Goal: Information Seeking & Learning: Find specific fact

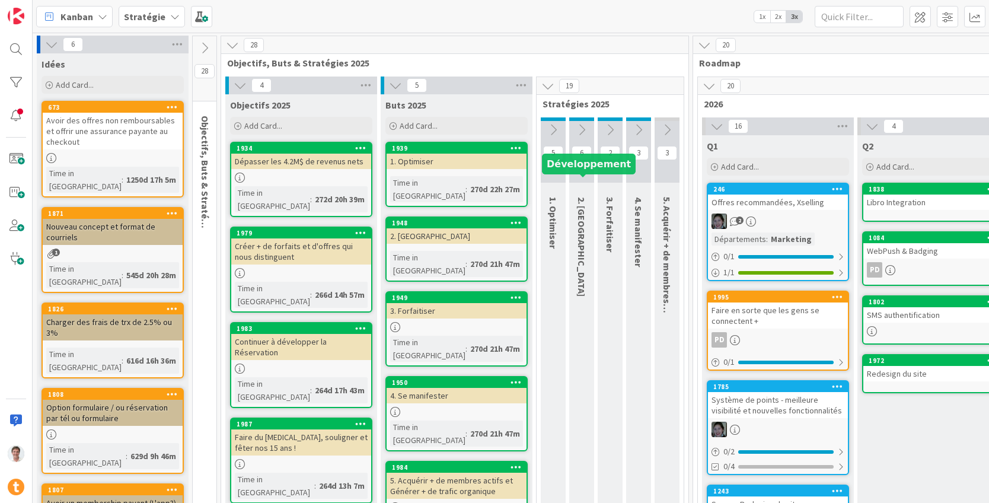
scroll to position [0, 989]
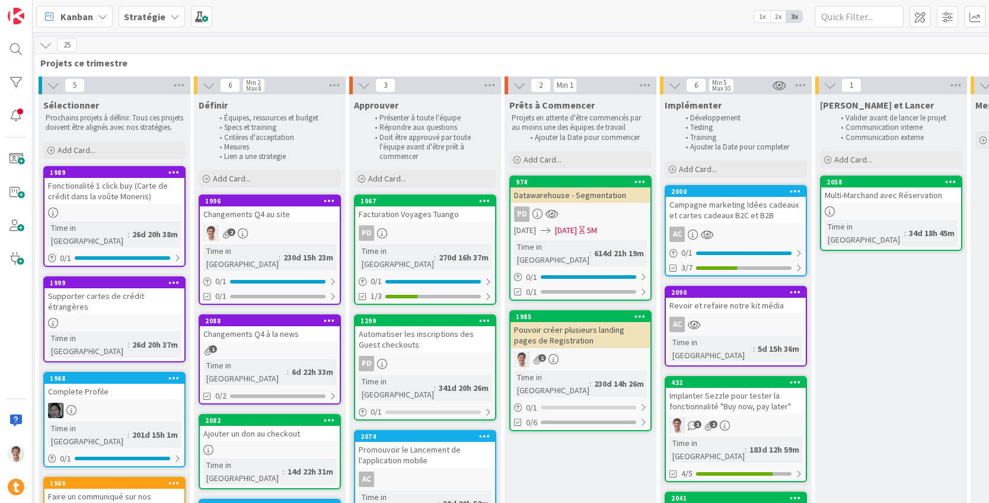
click at [158, 14] on b "Stratégie" at bounding box center [145, 17] width 42 height 12
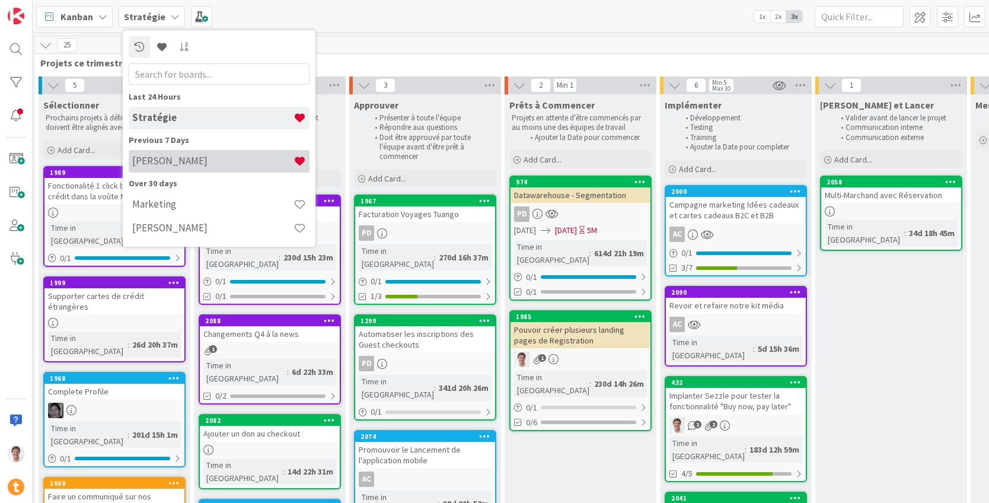
click at [165, 154] on div "[PERSON_NAME]" at bounding box center [219, 161] width 181 height 23
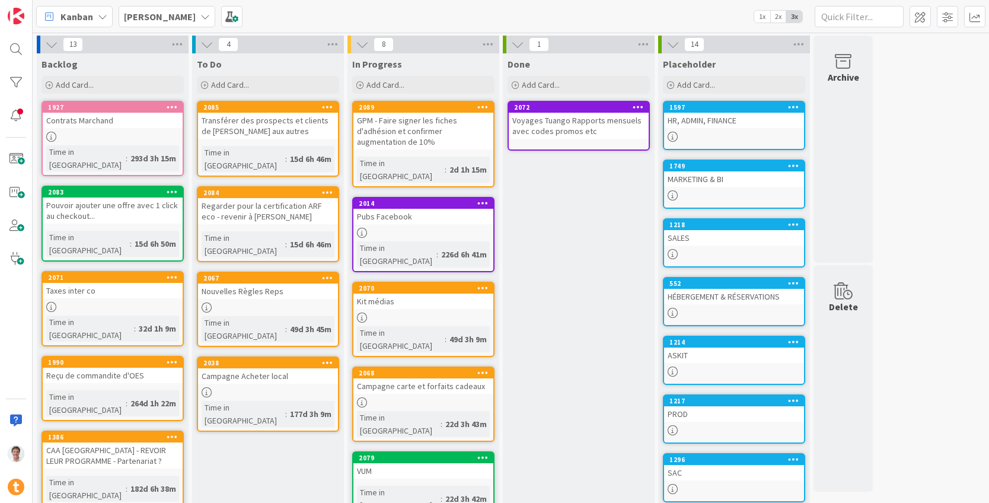
click at [693, 125] on div "HR, ADMIN, FINANCE" at bounding box center [734, 120] width 140 height 15
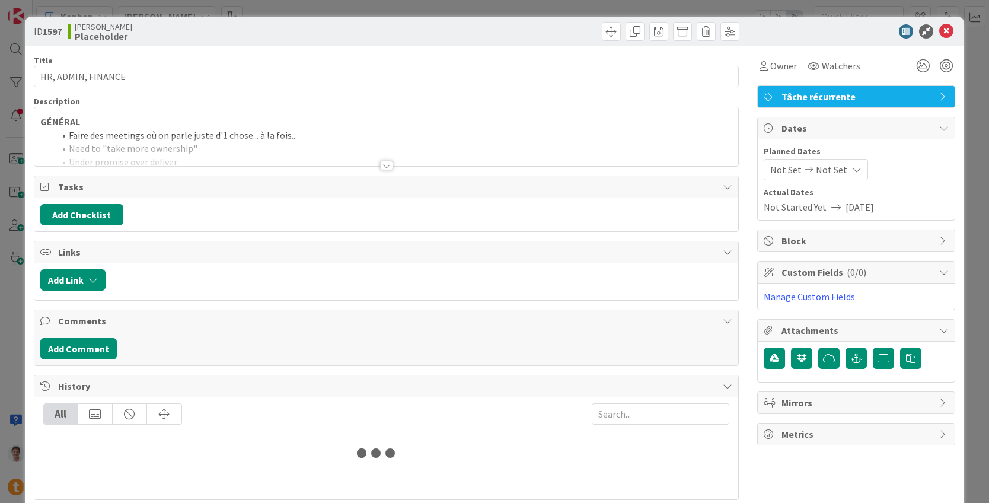
click at [394, 168] on div "Title 18 / 128 HR, ADMIN, FINANCE Description GÉNÉRAL Faire des meetings où on …" at bounding box center [387, 273] width 706 height 454
click at [380, 165] on div at bounding box center [386, 165] width 13 height 9
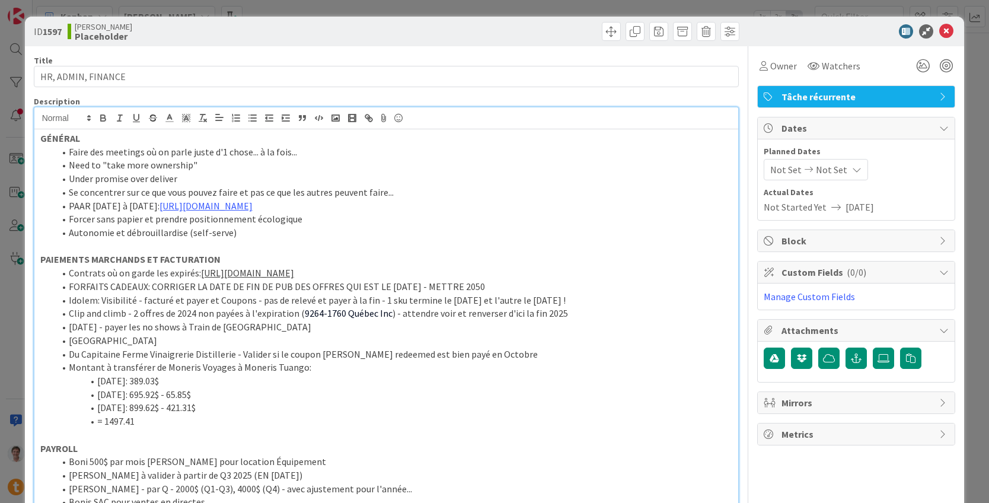
click at [535, 355] on li "Du Capitaine Ferme Vinaigrerie Distillerie - Valider si le coupon [PERSON_NAME]…" at bounding box center [394, 355] width 679 height 14
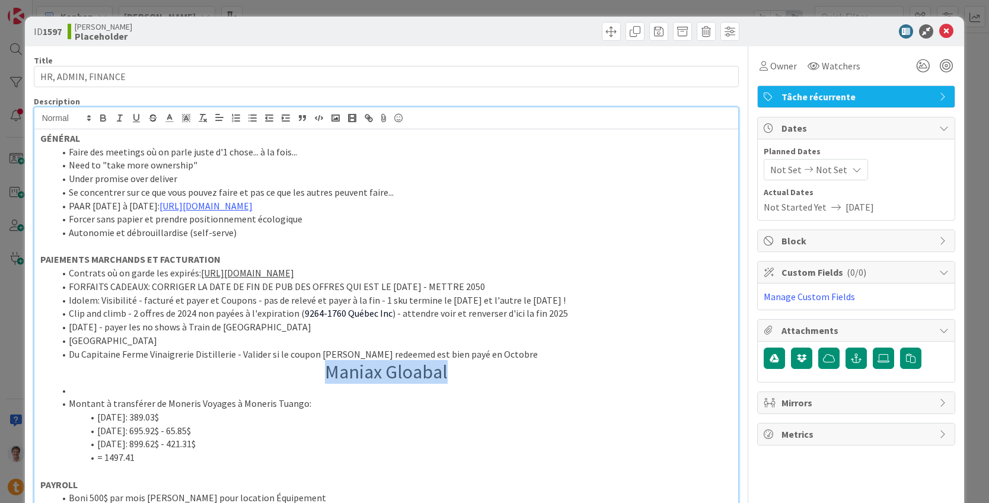
drag, startPoint x: 465, startPoint y: 365, endPoint x: 303, endPoint y: 369, distance: 162.0
click at [304, 369] on h1 "Maniax Gloabal" at bounding box center [386, 372] width 693 height 23
click at [303, 369] on h1 "Maniax Gloabal" at bounding box center [386, 372] width 693 height 23
click at [312, 372] on h1 "Maniax Gloabal" at bounding box center [386, 372] width 693 height 23
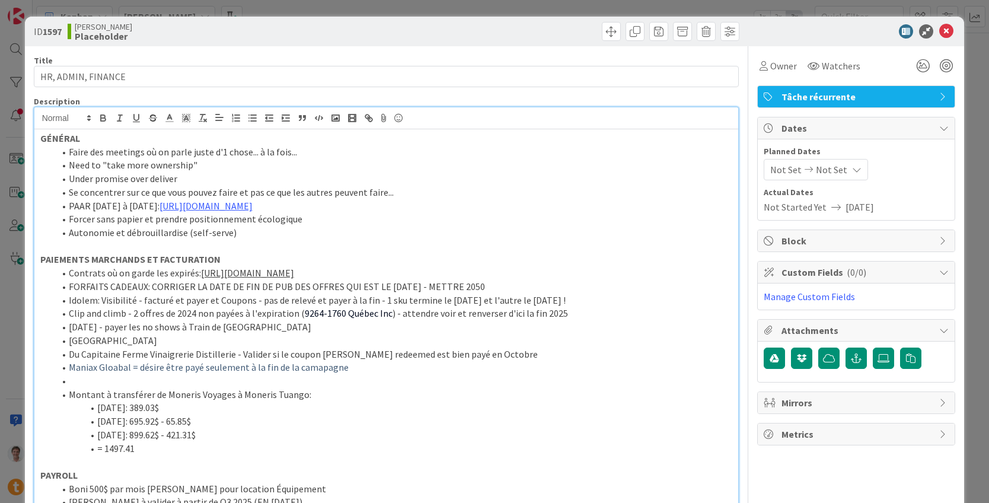
click at [312, 361] on span "Maniax Gloabal = désire être payé seulement à la fin de la camapagne" at bounding box center [209, 367] width 280 height 12
click at [318, 372] on span "Maniax Gloabal = désire être payé seulement à la fin de la camapagne" at bounding box center [209, 367] width 280 height 12
click at [318, 373] on li "Maniax Gloabal = désire être payé seulement à la fin de la campagne" at bounding box center [394, 368] width 679 height 14
click at [199, 380] on li at bounding box center [394, 381] width 679 height 14
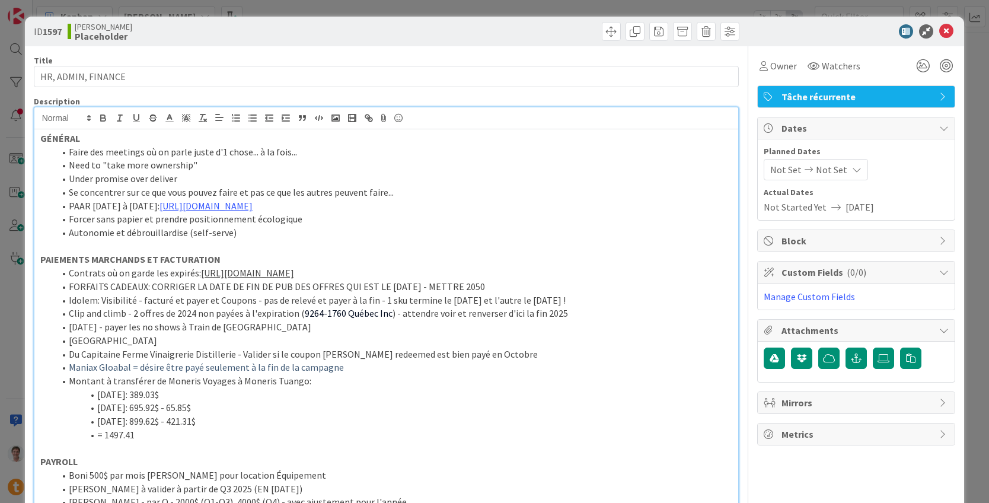
drag, startPoint x: 106, startPoint y: 337, endPoint x: 150, endPoint y: 336, distance: 43.9
click at [150, 336] on li "[GEOGRAPHIC_DATA]" at bounding box center [394, 341] width 679 height 14
drag, startPoint x: 364, startPoint y: 368, endPoint x: 52, endPoint y: 375, distance: 311.4
click at [53, 371] on ol "Contrats où on garde les expirés: [URL][DOMAIN_NAME] FORFAITS CADEAUX: CORRIGER…" at bounding box center [386, 353] width 693 height 175
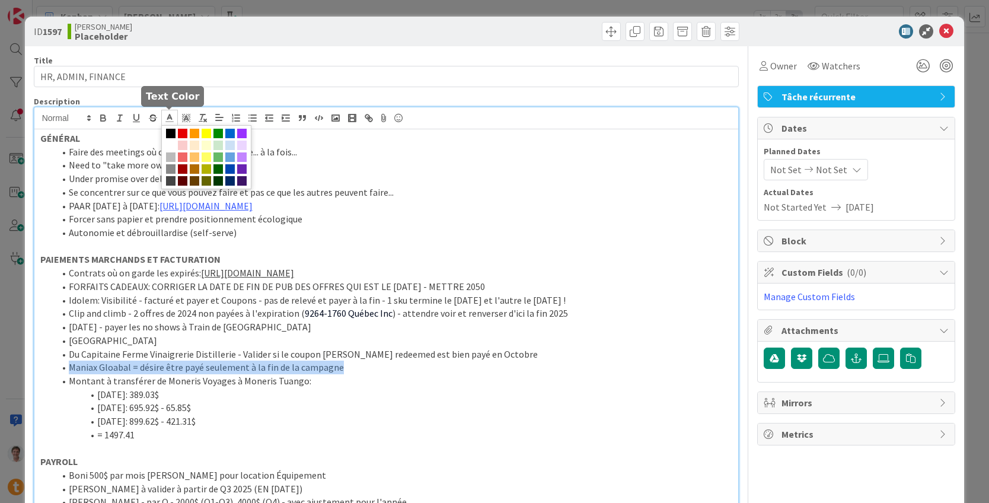
click at [165, 122] on icon at bounding box center [169, 118] width 11 height 11
click at [172, 132] on span at bounding box center [170, 133] width 9 height 9
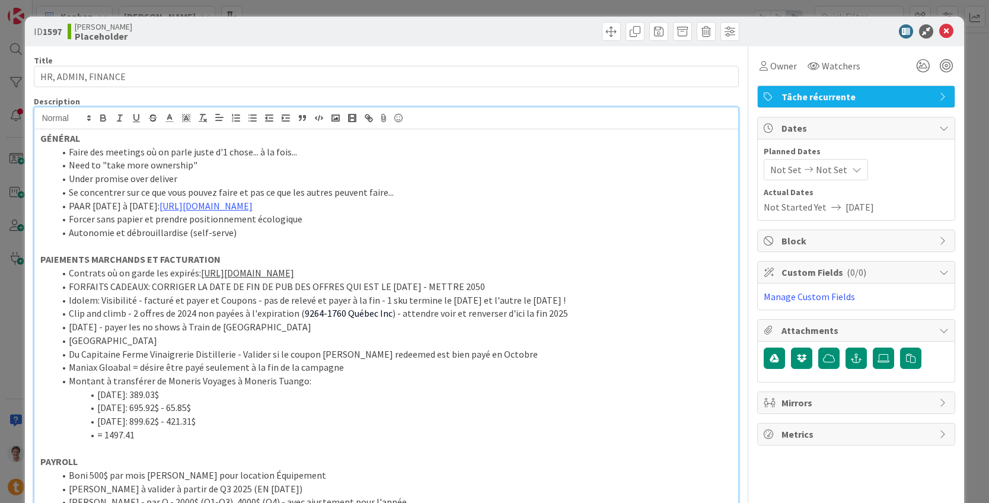
click at [177, 230] on li "Autonomie et débrouillardise (self-serve)" at bounding box center [394, 233] width 679 height 14
click at [939, 30] on icon at bounding box center [946, 31] width 14 height 14
